Goal: Navigation & Orientation: Find specific page/section

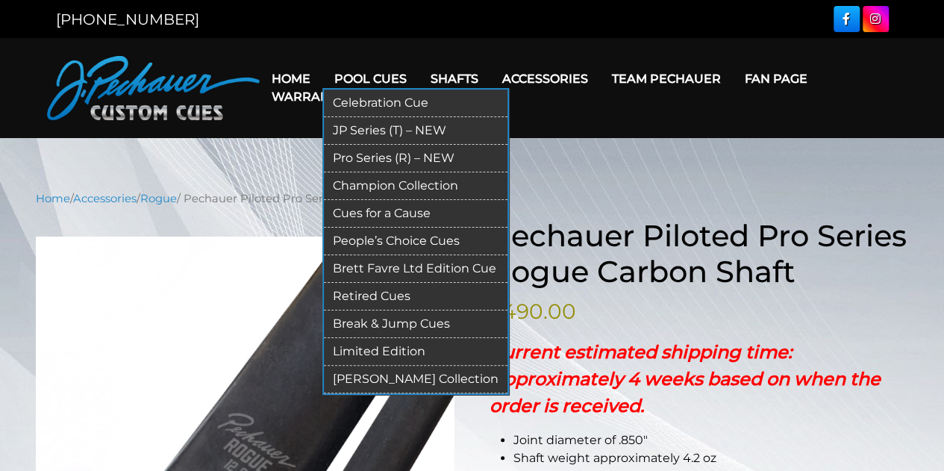
click at [358, 77] on link "Pool Cues" at bounding box center [371, 79] width 96 height 38
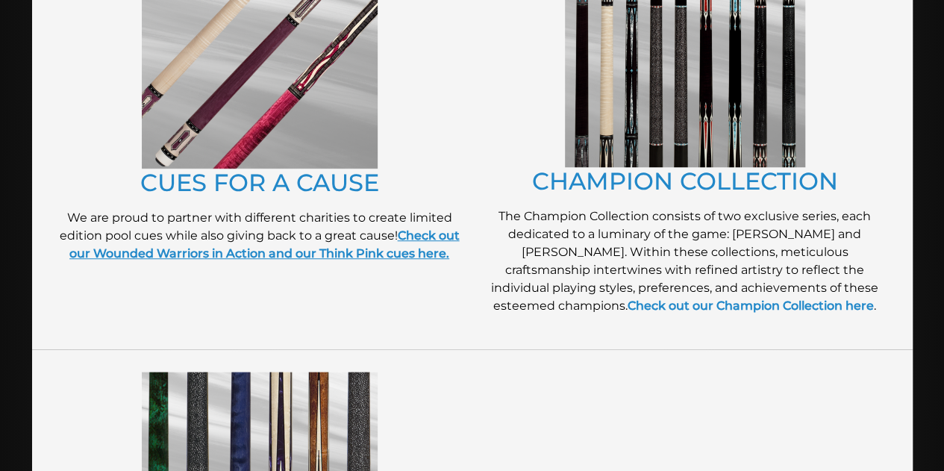
scroll to position [459, 0]
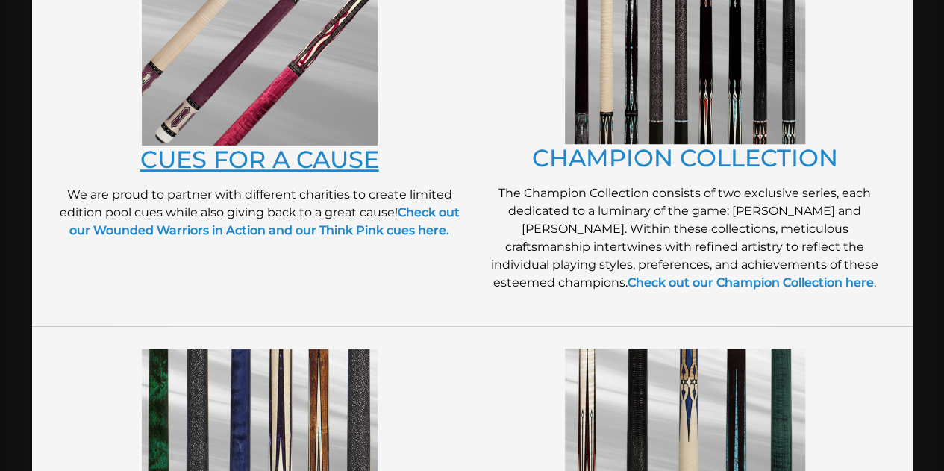
click at [253, 167] on link "CUES FOR A CAUSE" at bounding box center [259, 159] width 239 height 29
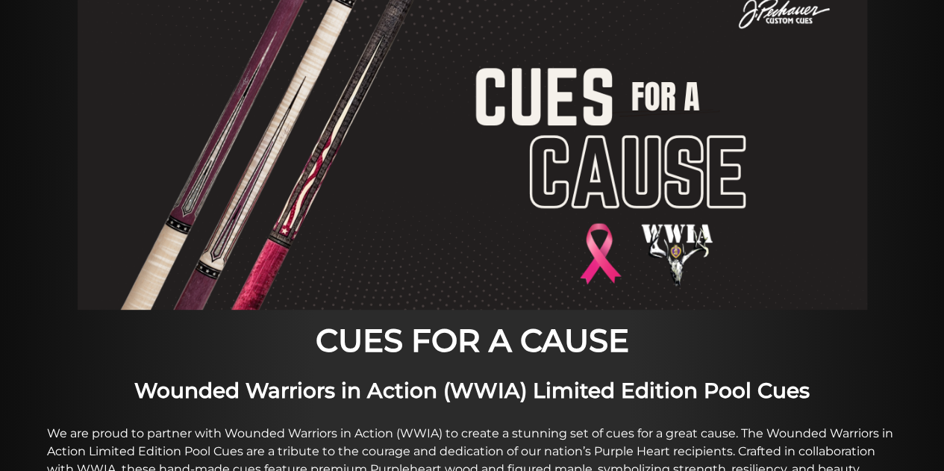
scroll to position [147, 0]
